Goal: Task Accomplishment & Management: Use online tool/utility

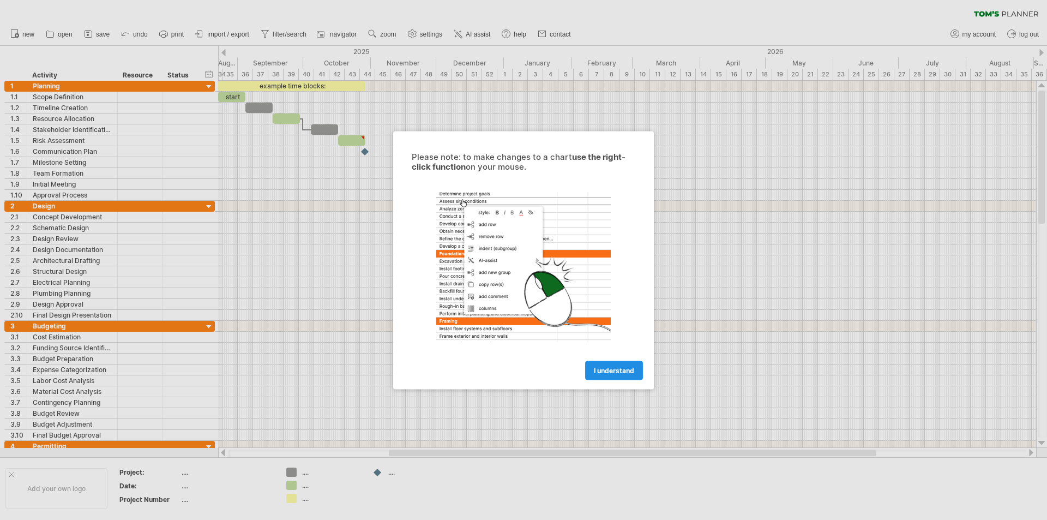
click at [621, 372] on span "I understand" at bounding box center [614, 370] width 40 height 8
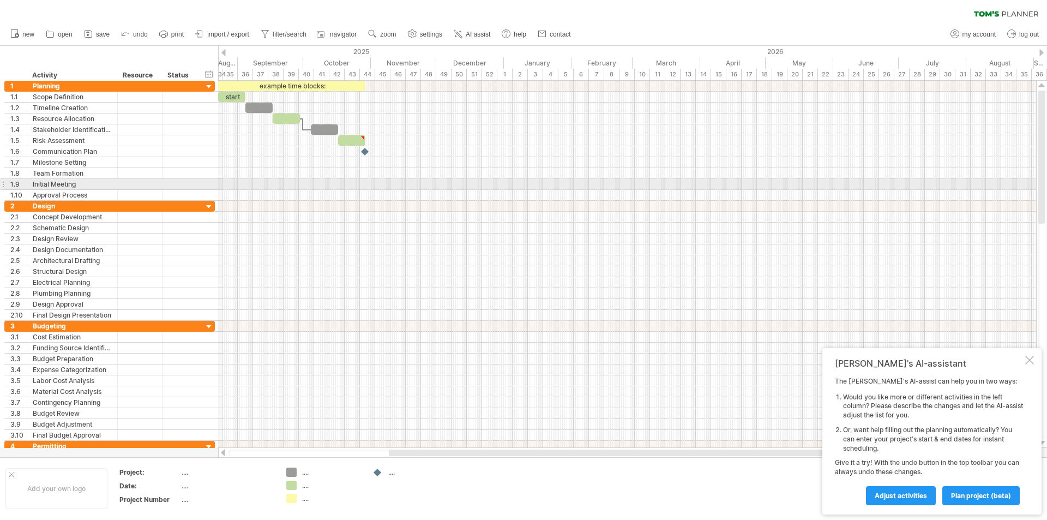
click at [299, 179] on div at bounding box center [627, 184] width 818 height 11
click at [382, 153] on div at bounding box center [627, 151] width 818 height 11
click at [275, 89] on div "example time blocks:" at bounding box center [291, 86] width 147 height 10
click at [229, 94] on div "start" at bounding box center [231, 97] width 27 height 10
click at [98, 36] on span "save" at bounding box center [103, 35] width 14 height 8
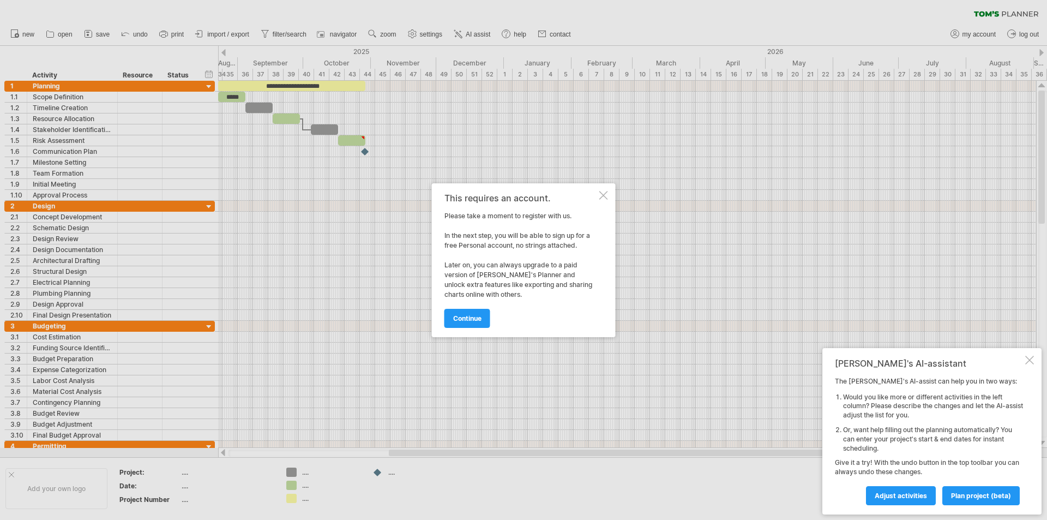
click at [604, 193] on div at bounding box center [603, 195] width 9 height 9
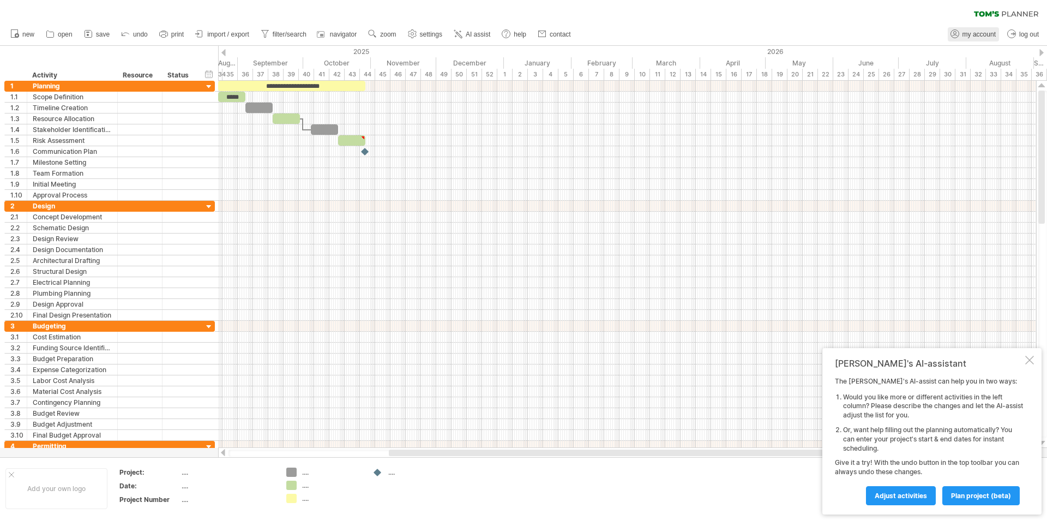
click at [978, 34] on span "my account" at bounding box center [979, 35] width 33 height 8
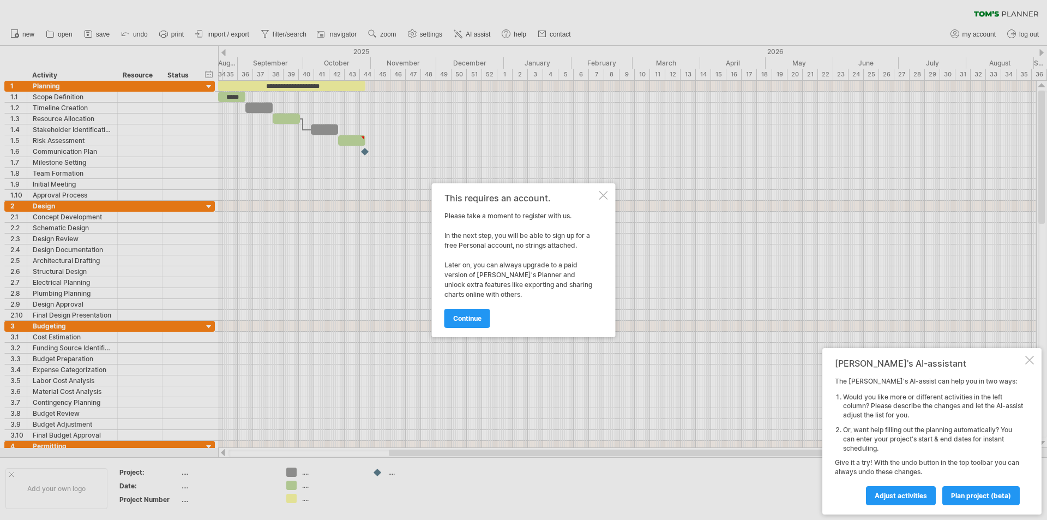
click at [471, 308] on div "continue" at bounding box center [520, 313] width 153 height 28
click at [471, 315] on span "continue" at bounding box center [467, 318] width 28 height 8
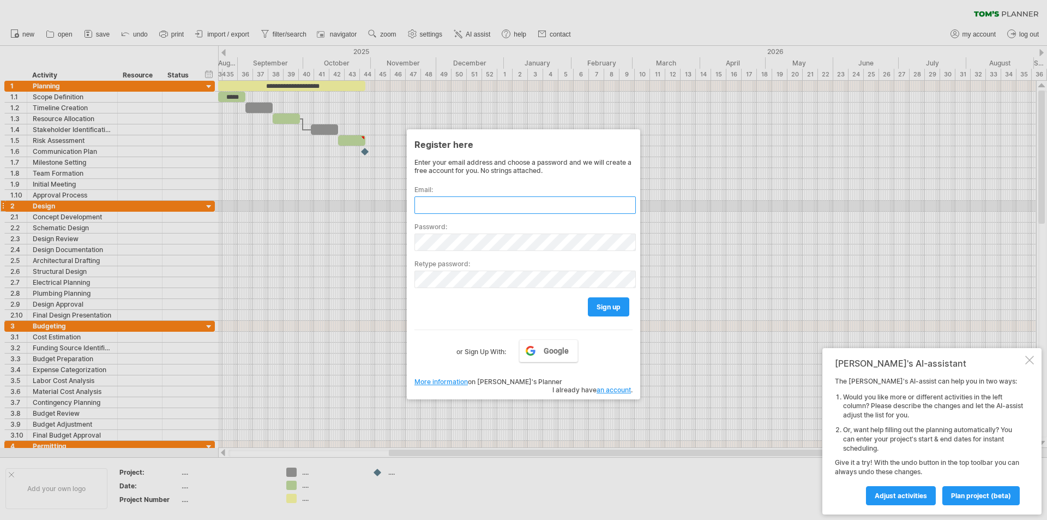
click at [458, 208] on input "text" at bounding box center [524, 204] width 221 height 17
type input "**********"
click at [611, 309] on span "sign up" at bounding box center [609, 307] width 24 height 8
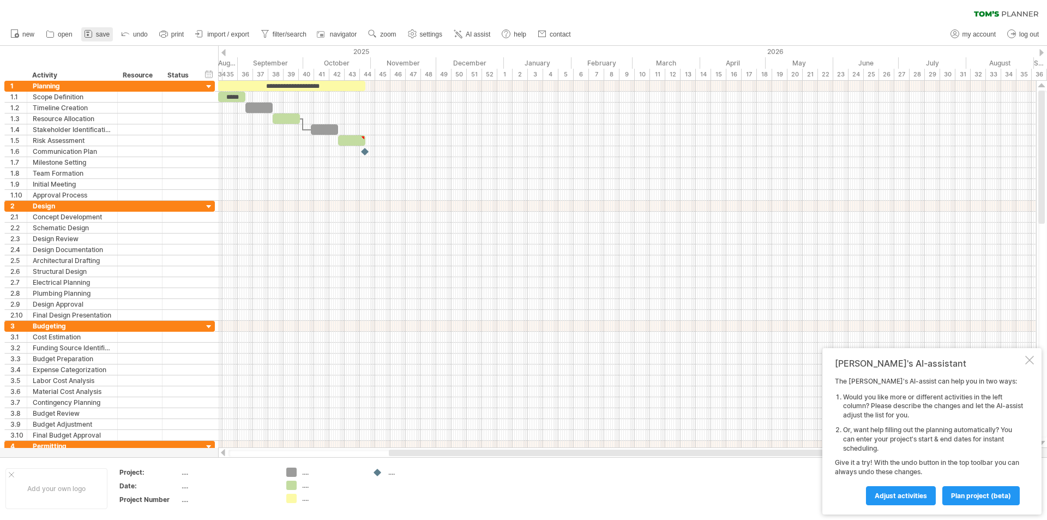
click at [98, 38] on span "save" at bounding box center [103, 35] width 14 height 8
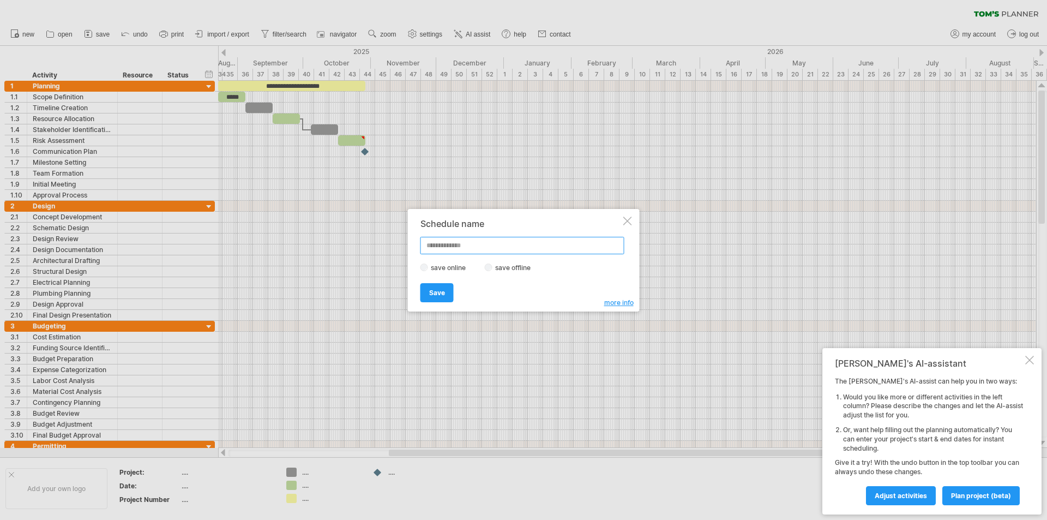
click at [449, 246] on input "text" at bounding box center [522, 245] width 204 height 17
type input "**********"
click at [437, 296] on span "Save" at bounding box center [437, 293] width 16 height 8
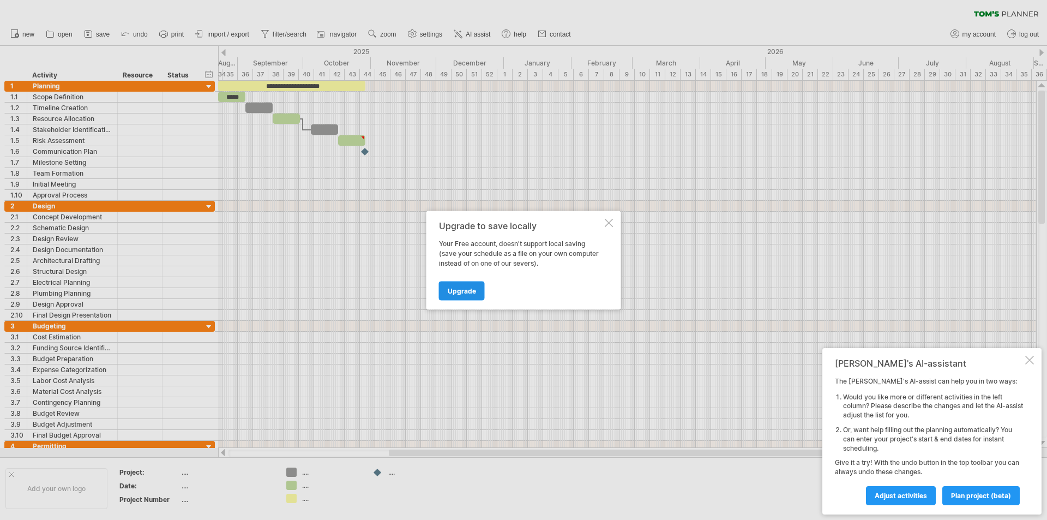
click at [465, 291] on span "Upgrade" at bounding box center [462, 290] width 28 height 8
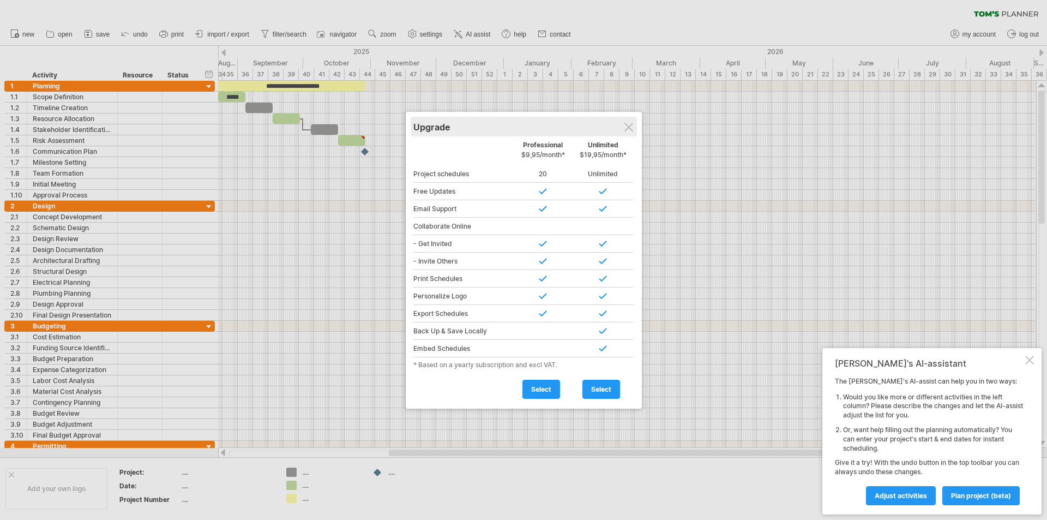
click at [634, 129] on div "Upgrade" at bounding box center [523, 127] width 221 height 20
